Goal: Task Accomplishment & Management: Complete application form

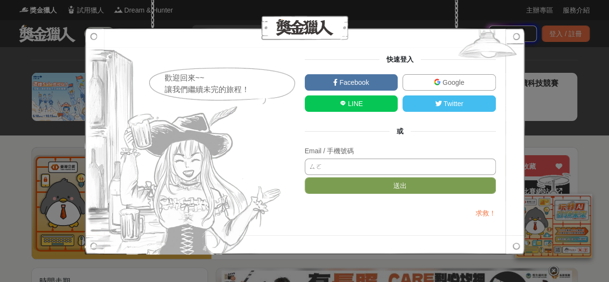
type input "ㄇㄛ"
type input "[EMAIL_ADDRESS][DOMAIN_NAME]"
click at [305, 177] on button "送出" at bounding box center [400, 185] width 191 height 16
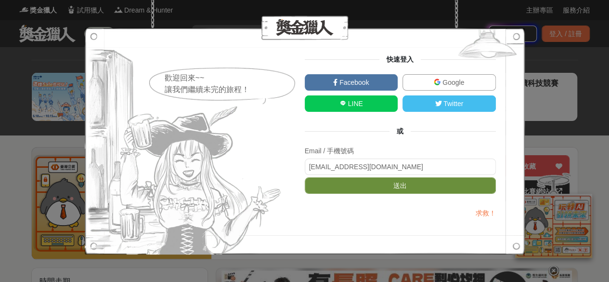
click at [375, 188] on button "送出" at bounding box center [400, 185] width 191 height 16
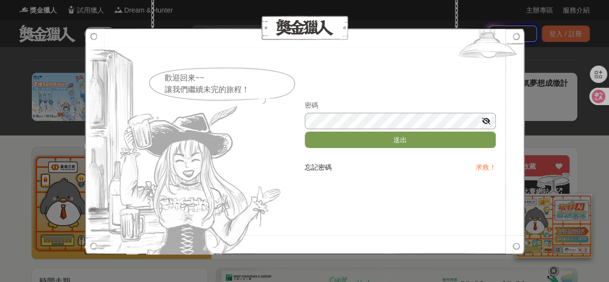
click at [305, 131] on button "送出" at bounding box center [400, 139] width 191 height 16
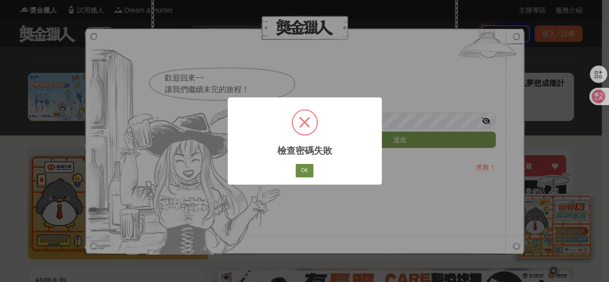
click at [297, 168] on button "OK" at bounding box center [304, 170] width 17 height 13
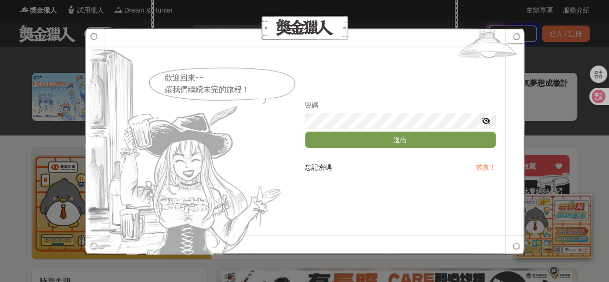
click at [483, 120] on icon at bounding box center [486, 120] width 9 height 7
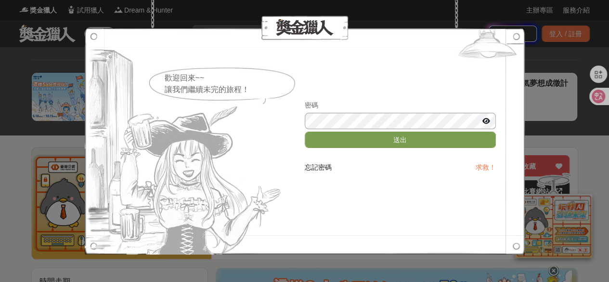
click at [305, 131] on button "送出" at bounding box center [400, 139] width 191 height 16
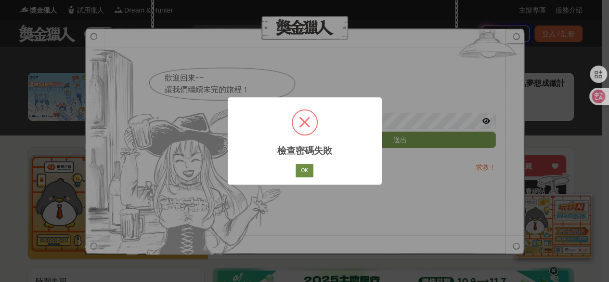
click at [305, 168] on button "OK" at bounding box center [304, 170] width 17 height 13
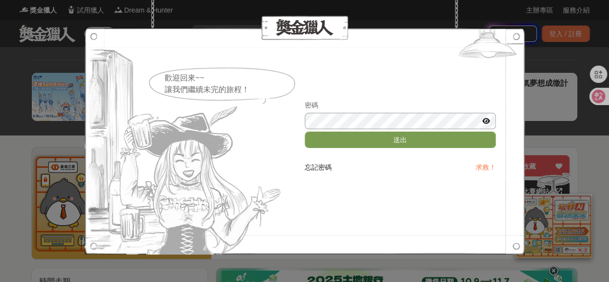
click at [305, 131] on button "送出" at bounding box center [400, 139] width 191 height 16
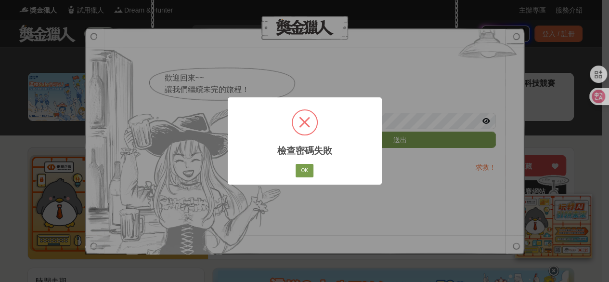
click at [535, 281] on div "× 檢查密碼失敗 OK No Cancel" at bounding box center [304, 141] width 609 height 282
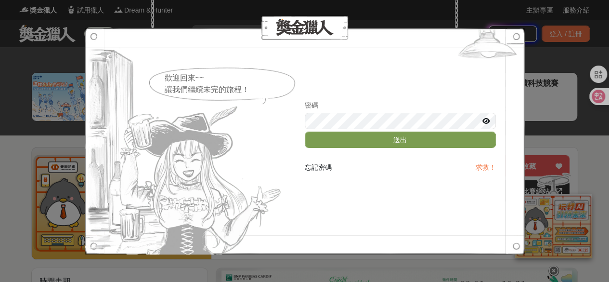
click at [142, 153] on img at bounding box center [185, 141] width 200 height 226
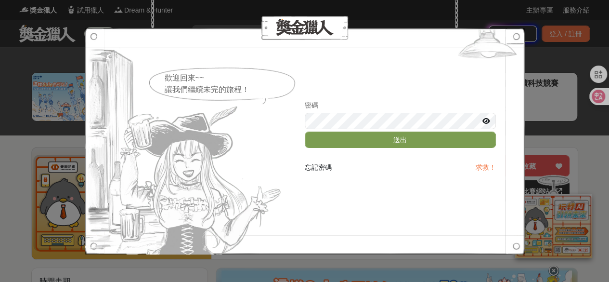
click at [315, 164] on span "忘記密碼" at bounding box center [318, 167] width 27 height 8
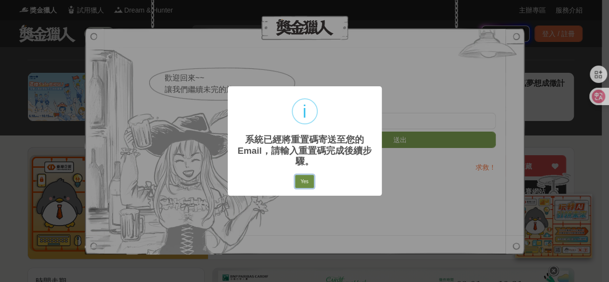
click at [310, 181] on button "Yes" at bounding box center [304, 181] width 18 height 13
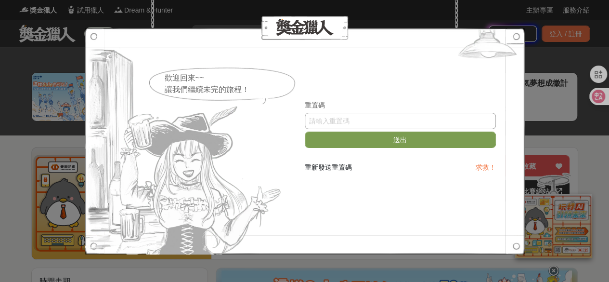
paste input "anpabExTd0M"
click at [355, 118] on input "anpabExTd0M" at bounding box center [400, 121] width 191 height 16
type input "anpabExTd0M"
click at [305, 131] on button "送出" at bounding box center [400, 139] width 191 height 16
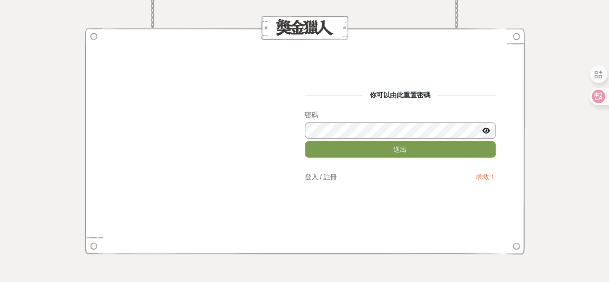
click at [305, 141] on button "送出" at bounding box center [400, 149] width 191 height 16
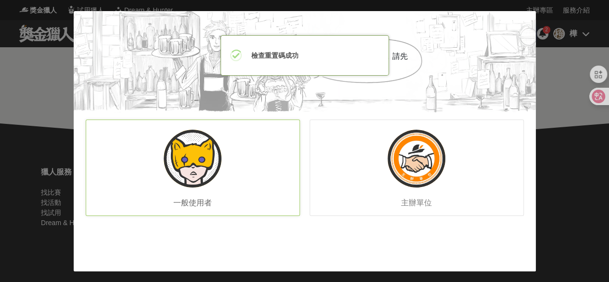
click at [245, 163] on div "一般使用者" at bounding box center [193, 167] width 214 height 96
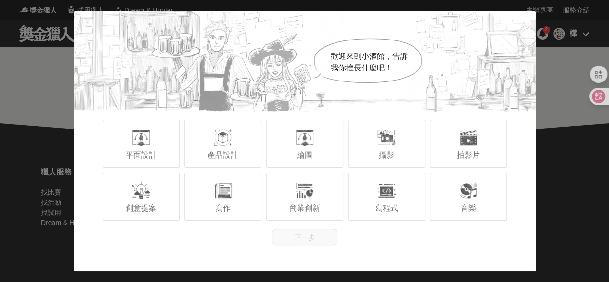
click at [547, 100] on div "歡迎來到小酒館，告訴我你擅長什麼吧！ 平面設計 產品設計 繪圖 攝影 拍影片 創意提案 寫作 商業創新 寫程式 音樂 下一步" at bounding box center [304, 141] width 609 height 282
click at [305, 196] on div at bounding box center [304, 190] width 19 height 19
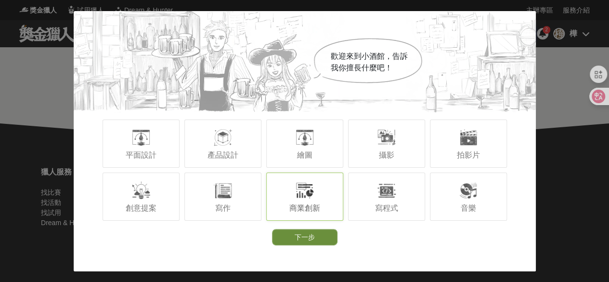
click at [302, 237] on button "下一步" at bounding box center [304, 237] width 65 height 16
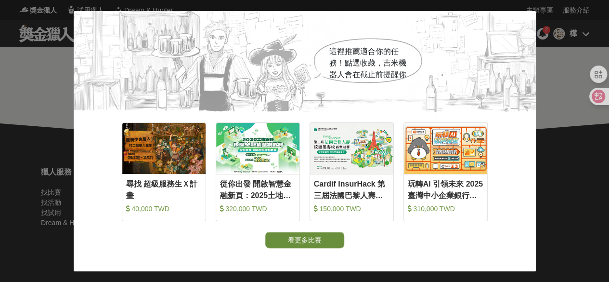
click at [315, 238] on button "看更多比賽" at bounding box center [304, 240] width 79 height 16
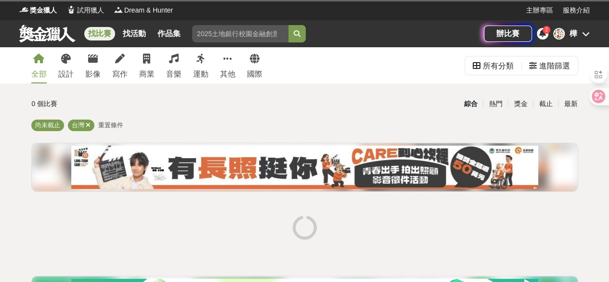
click at [565, 32] on div "樺 樺" at bounding box center [571, 34] width 37 height 12
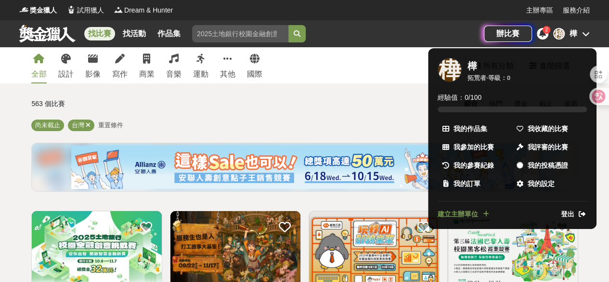
click at [563, 209] on span "登出" at bounding box center [567, 214] width 13 height 10
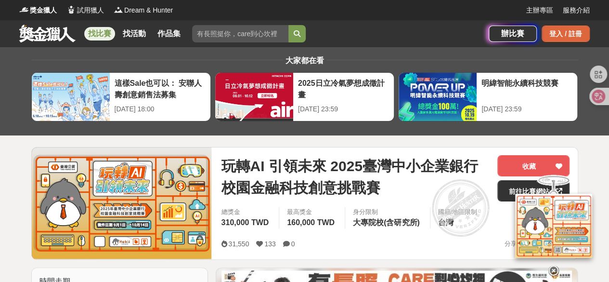
click at [559, 33] on div "登入 / 註冊" at bounding box center [566, 34] width 48 height 16
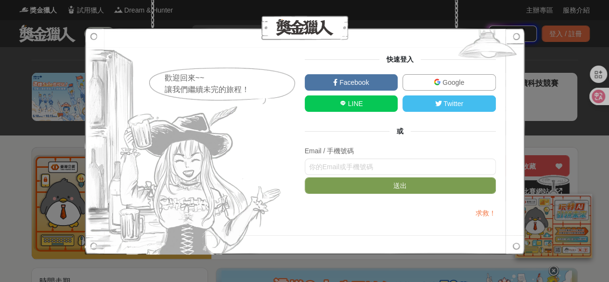
click at [457, 78] on span "Google" at bounding box center [452, 82] width 24 height 8
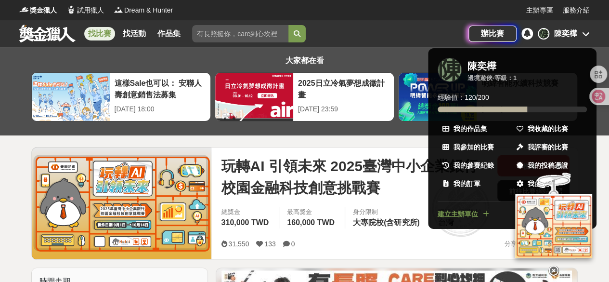
click at [316, 176] on div at bounding box center [304, 141] width 609 height 282
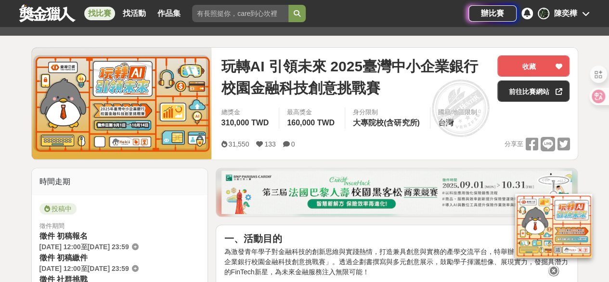
scroll to position [102, 0]
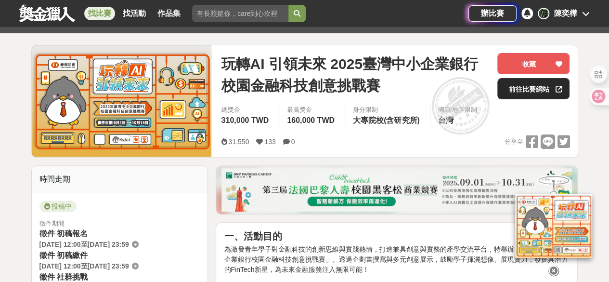
click at [535, 93] on link "前往比賽網站" at bounding box center [533, 88] width 72 height 21
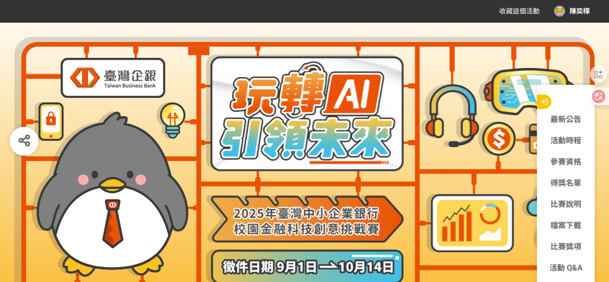
click at [140, 189] on img at bounding box center [110, 193] width 156 height 165
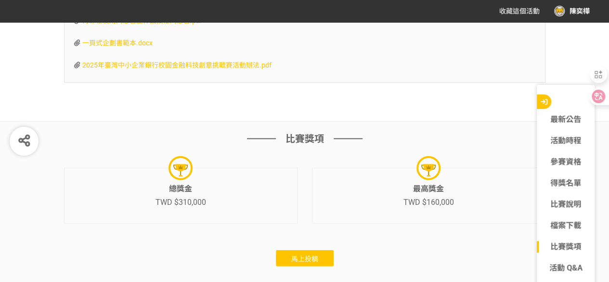
scroll to position [2904, 0]
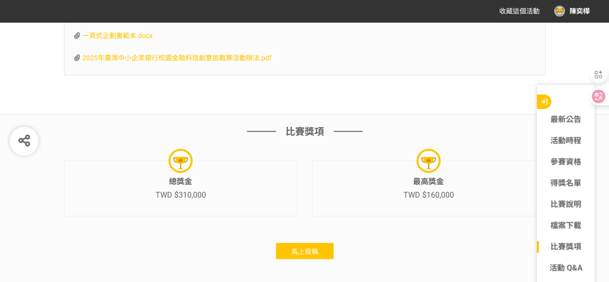
click at [282, 246] on button "馬上投稿" at bounding box center [305, 251] width 58 height 16
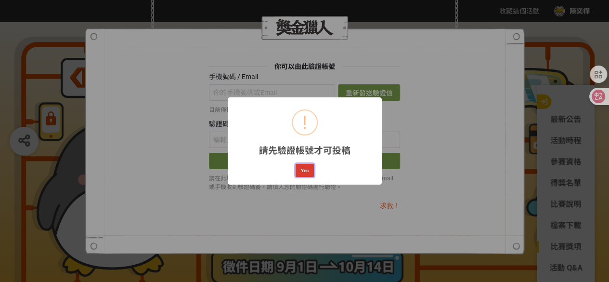
click at [308, 165] on button "Yes" at bounding box center [305, 170] width 18 height 13
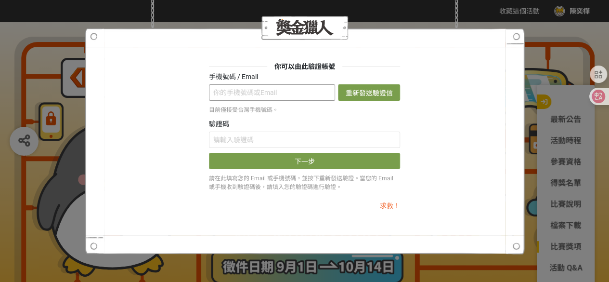
click at [307, 93] on input "text" at bounding box center [272, 92] width 126 height 16
type input "ina"
click at [516, 45] on div at bounding box center [305, 141] width 440 height 226
click at [47, 56] on div "你可以由此驗證帳號 手機號碼 / Email ina 重新發送驗證信 目前僅接受台灣手機號碼。 驗證碼 下一步 請在此填寫您的 Email 或手機號碼，並按下…" at bounding box center [304, 141] width 609 height 282
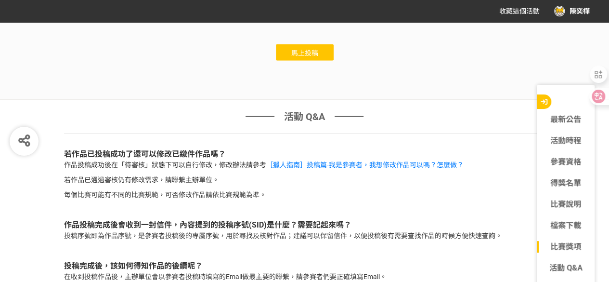
scroll to position [3103, 0]
click at [306, 44] on button "馬上投稿" at bounding box center [305, 52] width 58 height 16
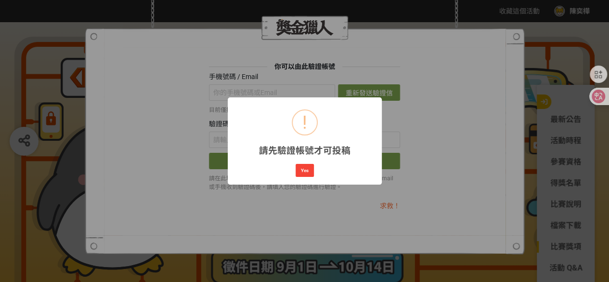
scroll to position [0, 0]
click at [305, 171] on button "Yes" at bounding box center [305, 170] width 18 height 13
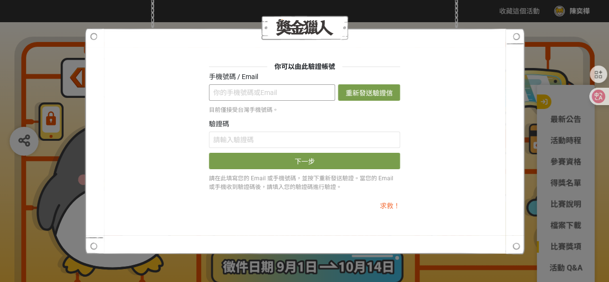
click at [303, 99] on input "text" at bounding box center [272, 92] width 126 height 16
type input "[EMAIL_ADDRESS][DOMAIN_NAME]"
click at [356, 99] on button "重新發送驗證信" at bounding box center [369, 92] width 62 height 16
click at [306, 139] on input "text" at bounding box center [304, 139] width 191 height 16
paste input "RVN0ZGN3ZDQ"
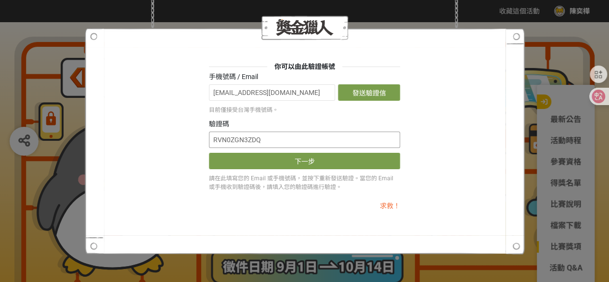
type input "RVN0ZGN3ZDQ"
click at [209, 153] on button "下一步" at bounding box center [304, 161] width 191 height 16
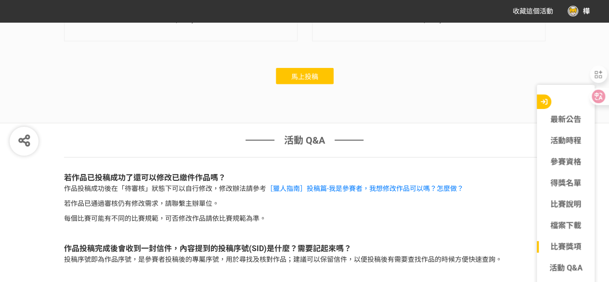
scroll to position [3077, 0]
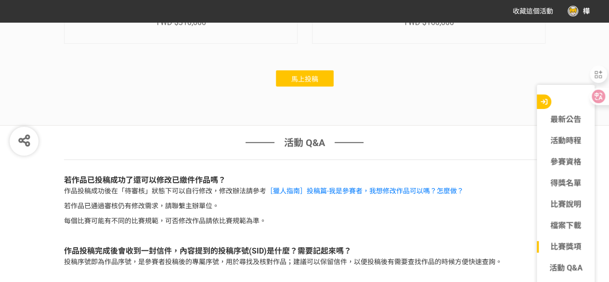
click at [310, 75] on span "馬上投稿" at bounding box center [304, 79] width 27 height 8
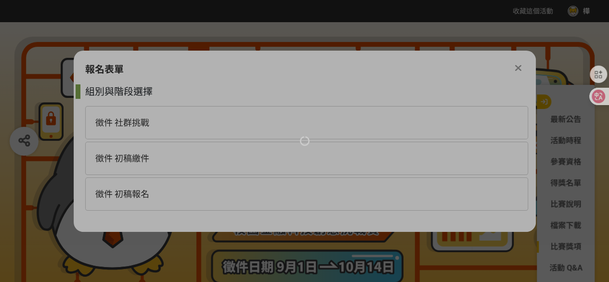
scroll to position [0, 0]
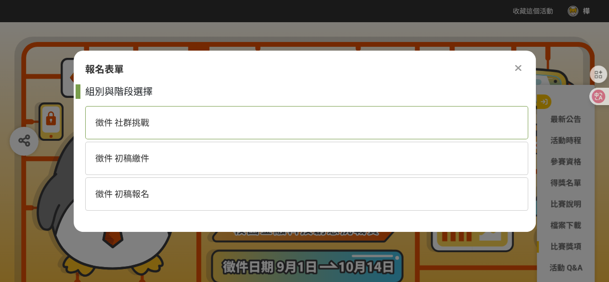
click at [305, 132] on div "徵件 社群挑戰" at bounding box center [306, 122] width 443 height 33
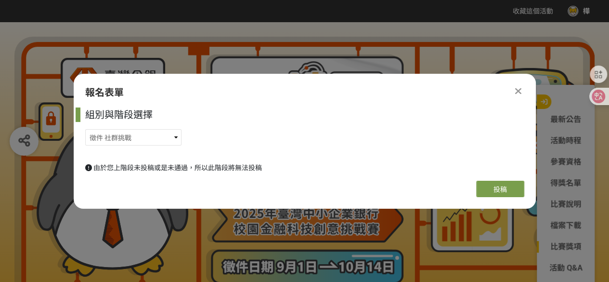
click at [523, 89] on div at bounding box center [519, 91] width 12 height 12
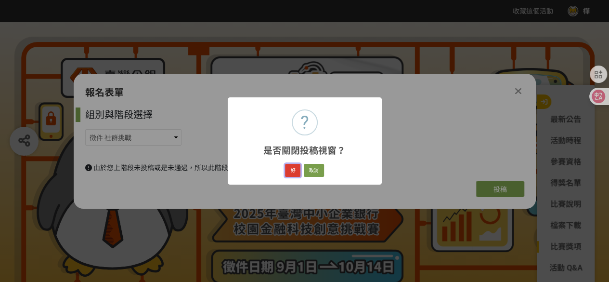
click at [297, 168] on button "好" at bounding box center [292, 170] width 15 height 13
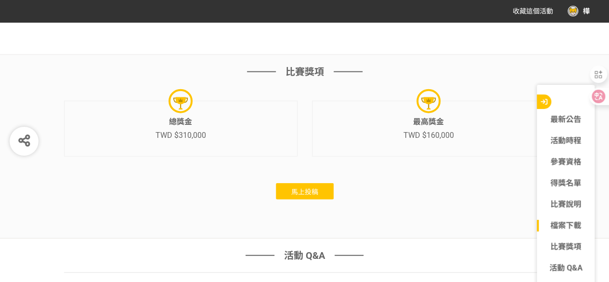
scroll to position [2965, 0]
click at [316, 188] on span "馬上投稿" at bounding box center [304, 191] width 27 height 8
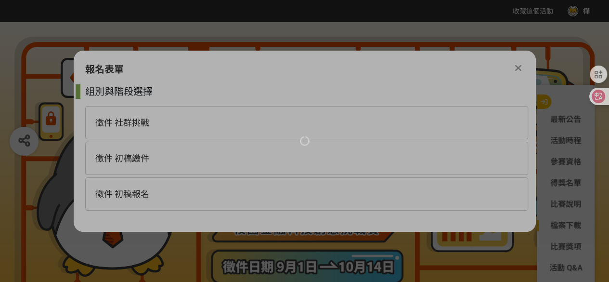
scroll to position [0, 0]
